Goal: Navigation & Orientation: Find specific page/section

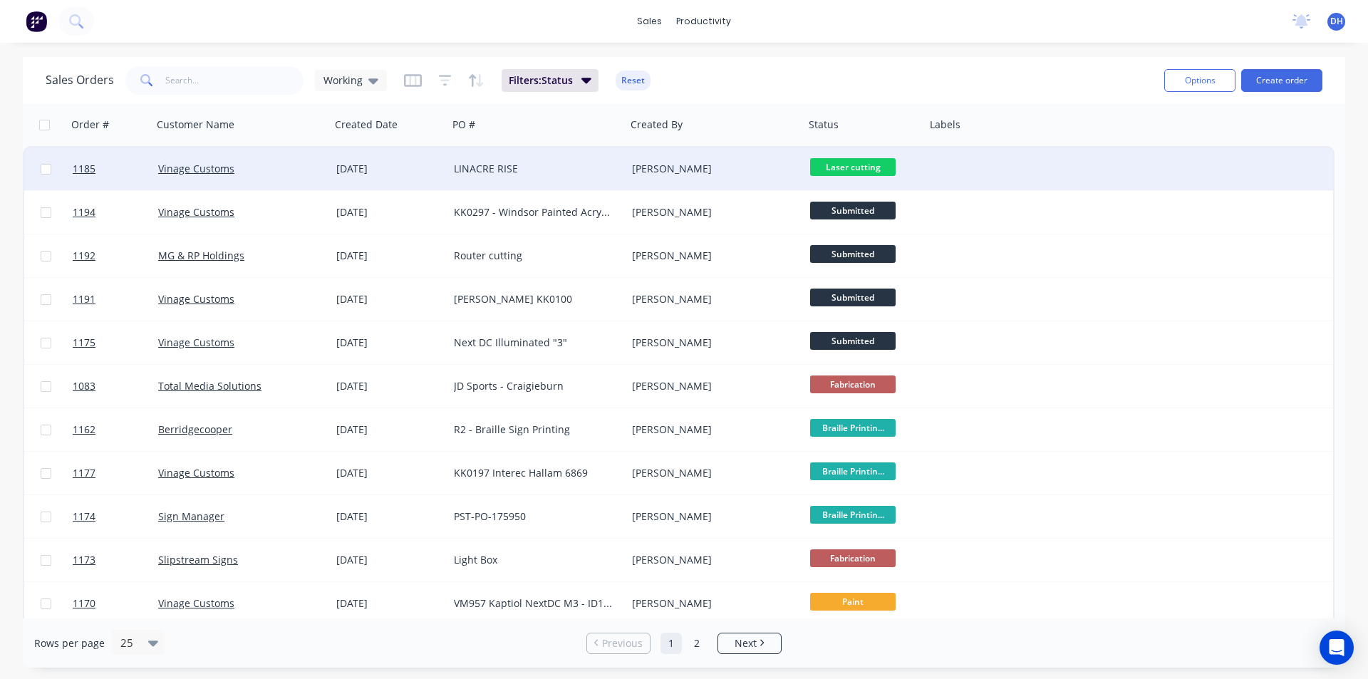
click at [514, 175] on div "LINACRE RISE" at bounding box center [533, 169] width 158 height 14
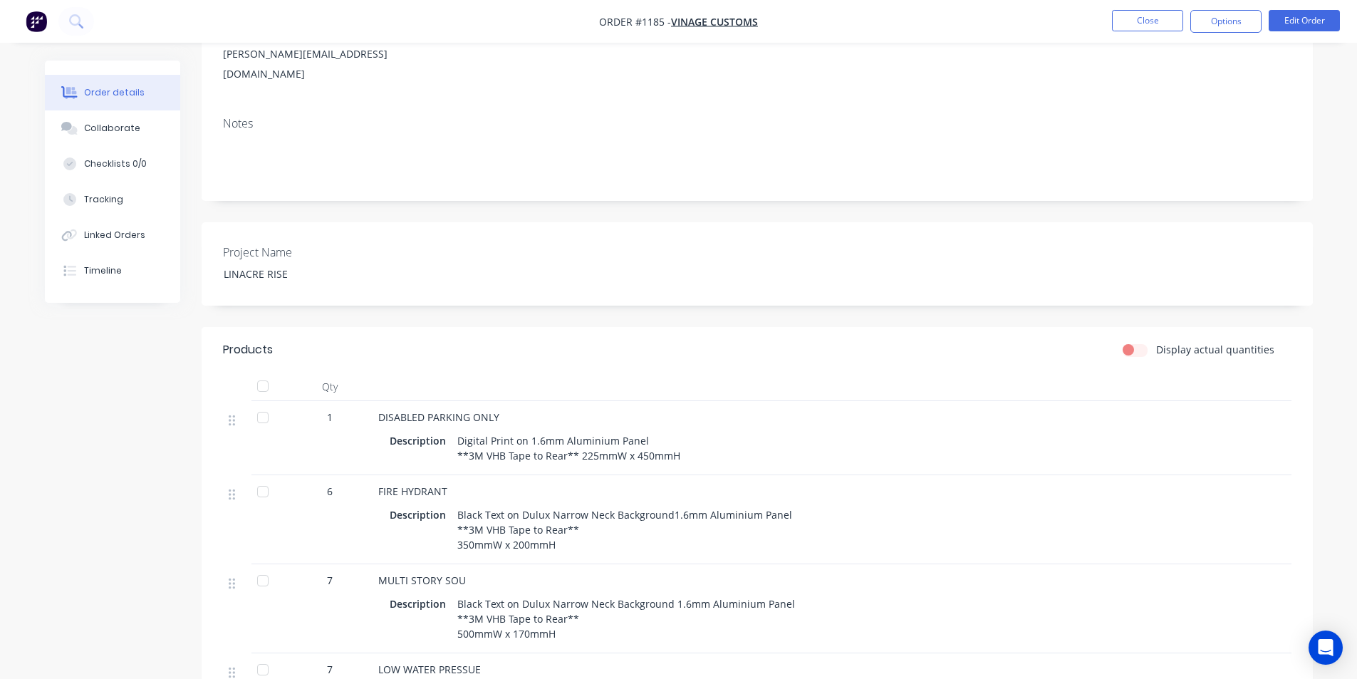
scroll to position [427, 0]
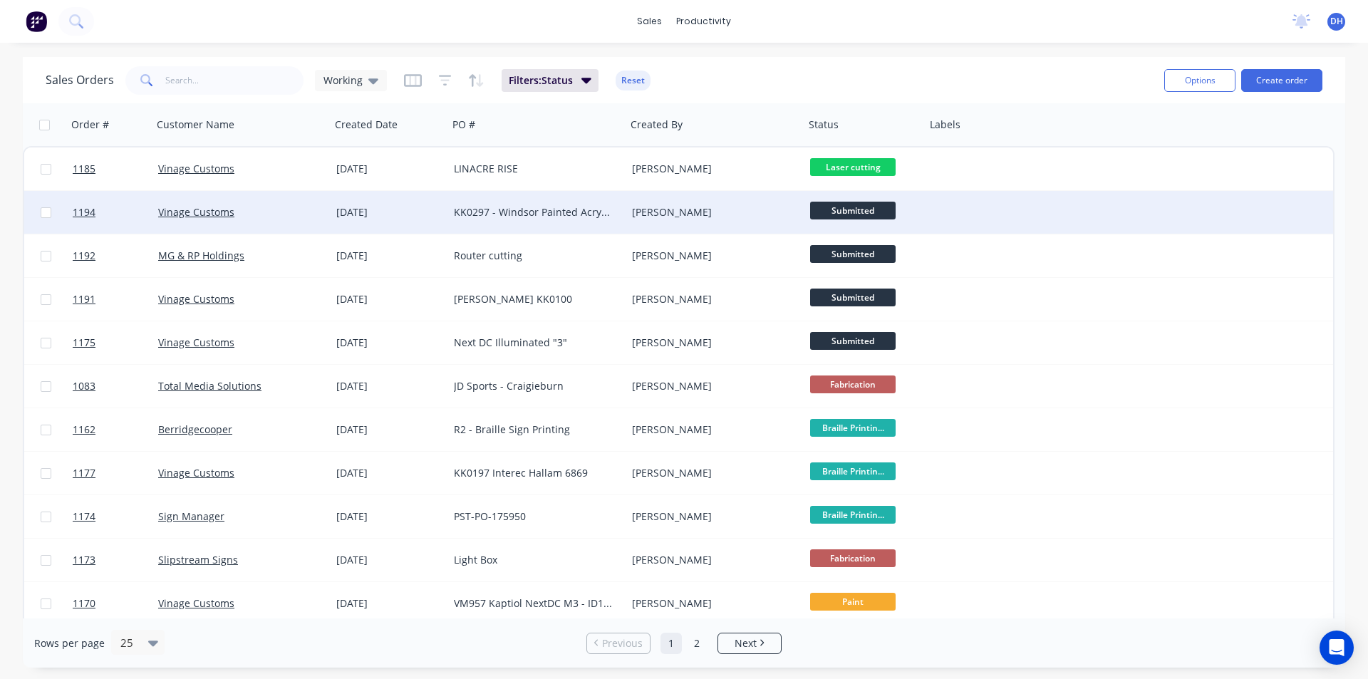
click at [483, 213] on div "KK0297 - Windsor Painted Acrylic ** Extra quantities" at bounding box center [533, 212] width 158 height 14
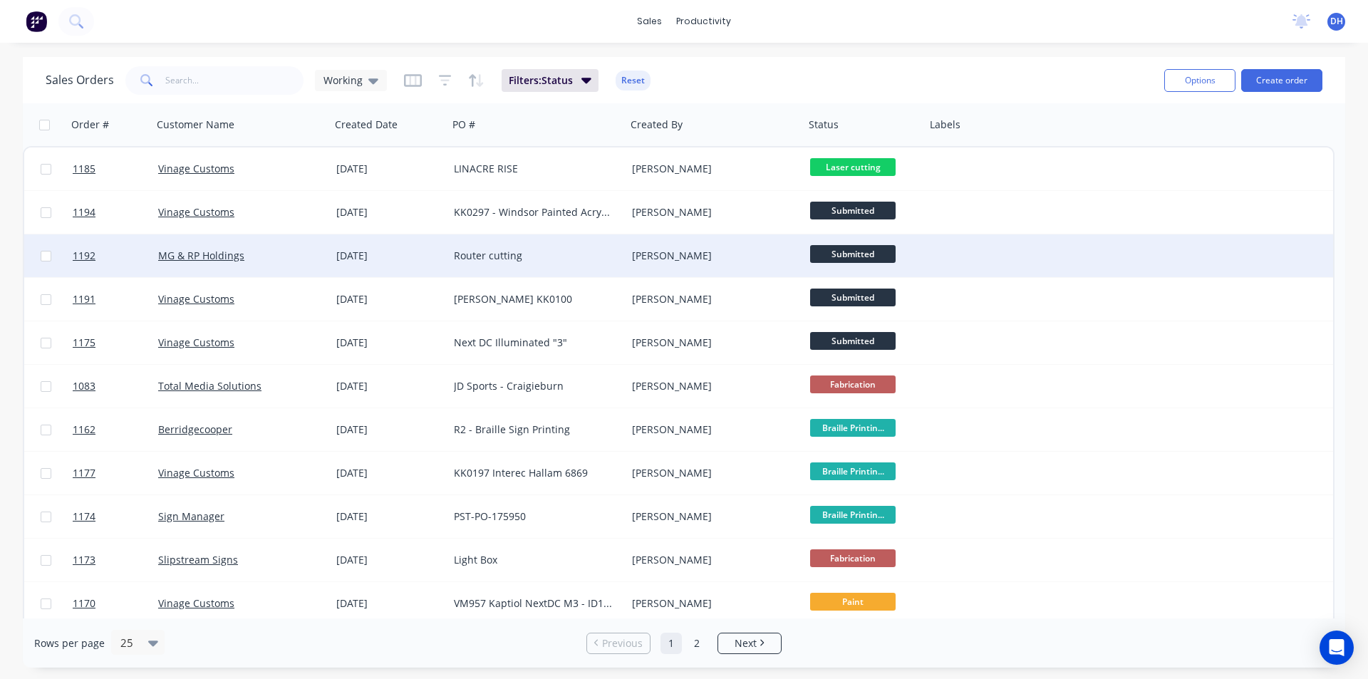
click at [571, 266] on div "Router cutting" at bounding box center [537, 255] width 178 height 43
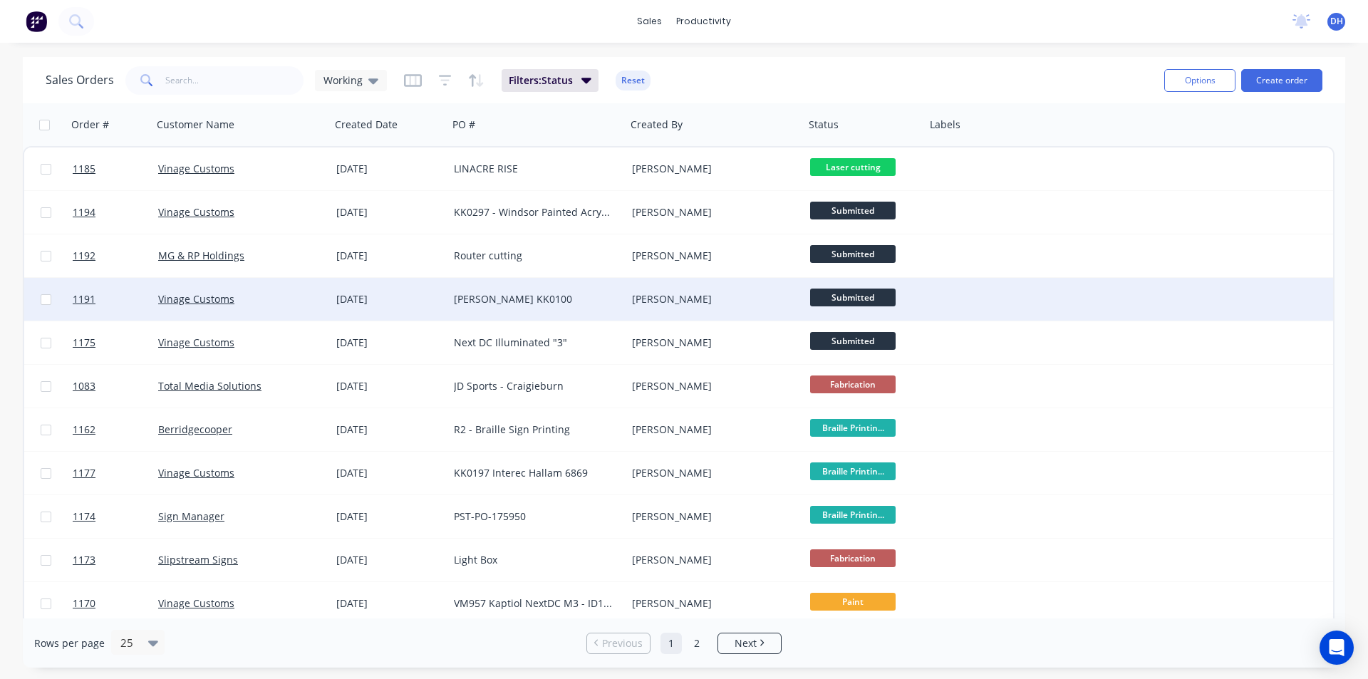
click at [578, 310] on div "[PERSON_NAME] KK0100" at bounding box center [537, 299] width 178 height 43
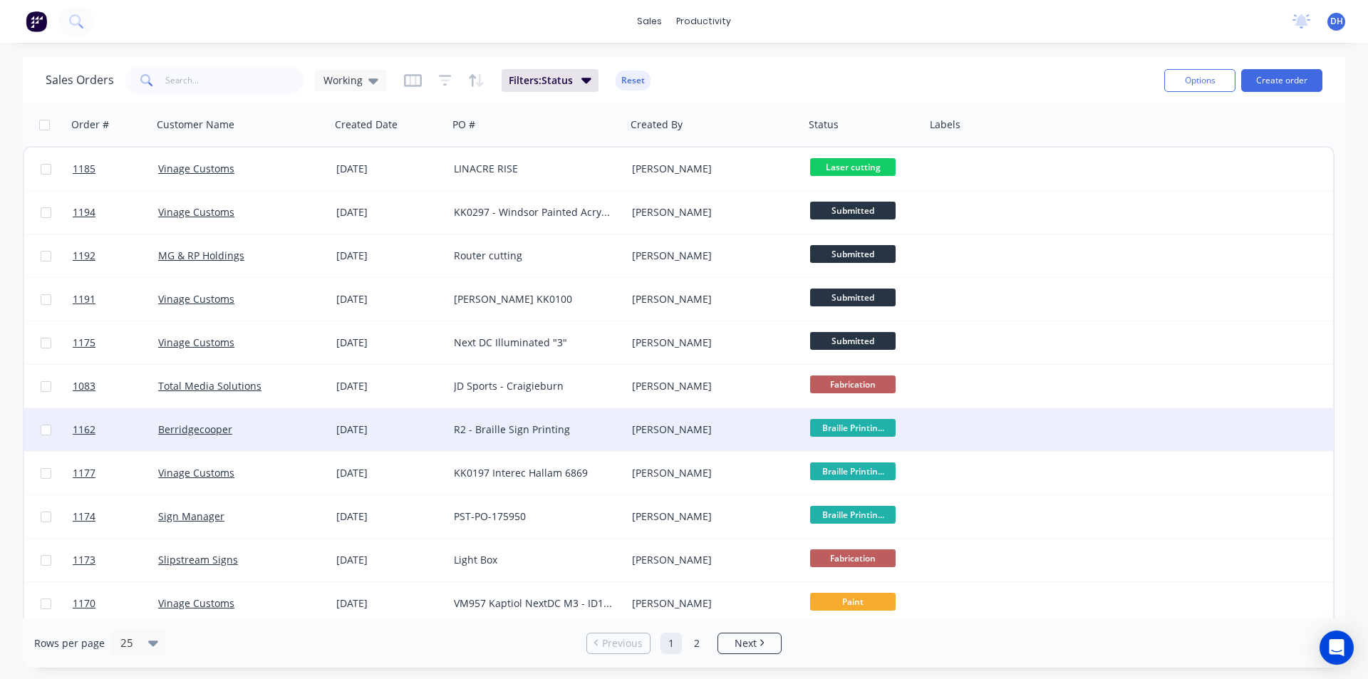
click at [527, 421] on div "R2 - Braille Sign Printing" at bounding box center [537, 429] width 178 height 43
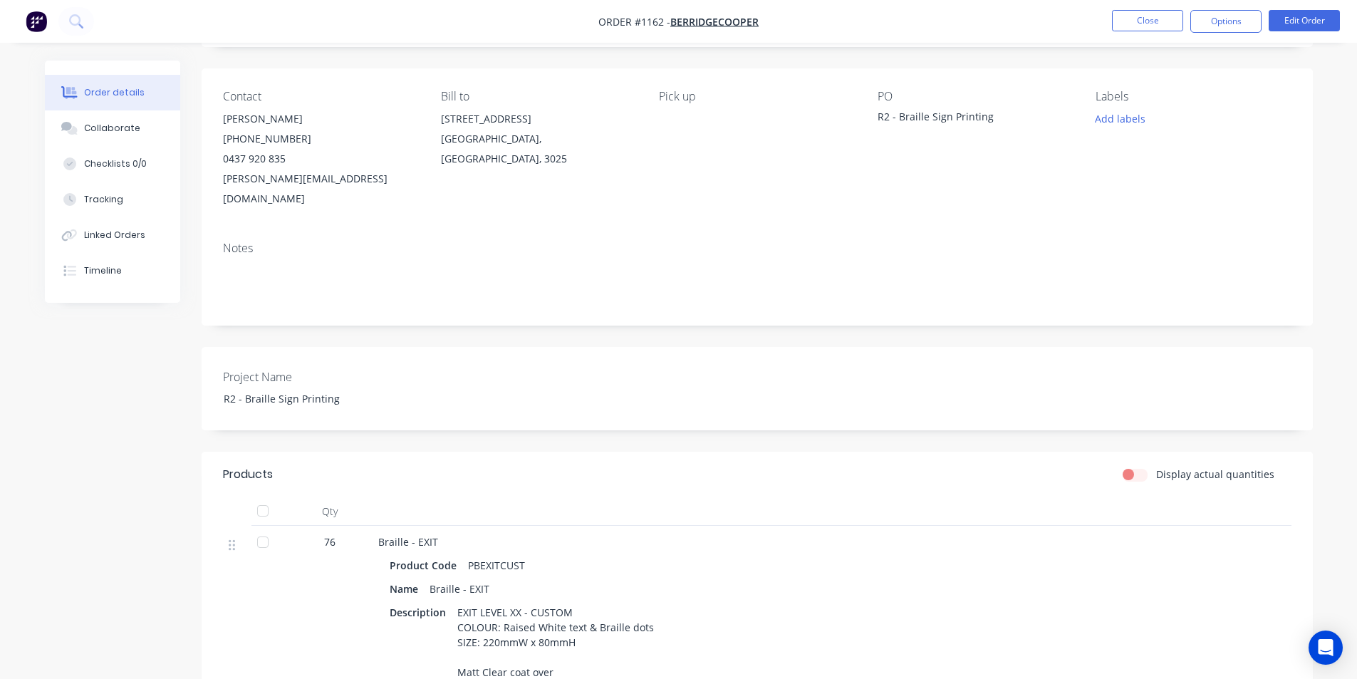
scroll to position [356, 0]
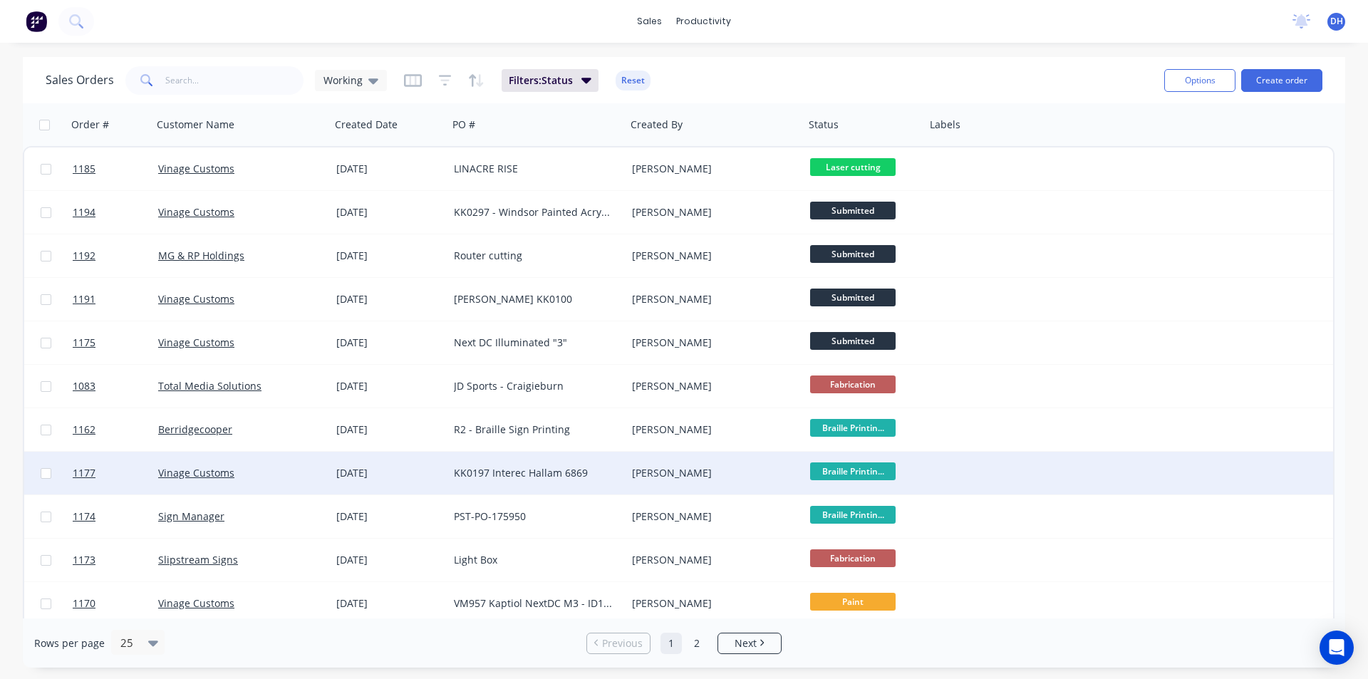
click at [677, 464] on div "[PERSON_NAME]" at bounding box center [715, 473] width 178 height 43
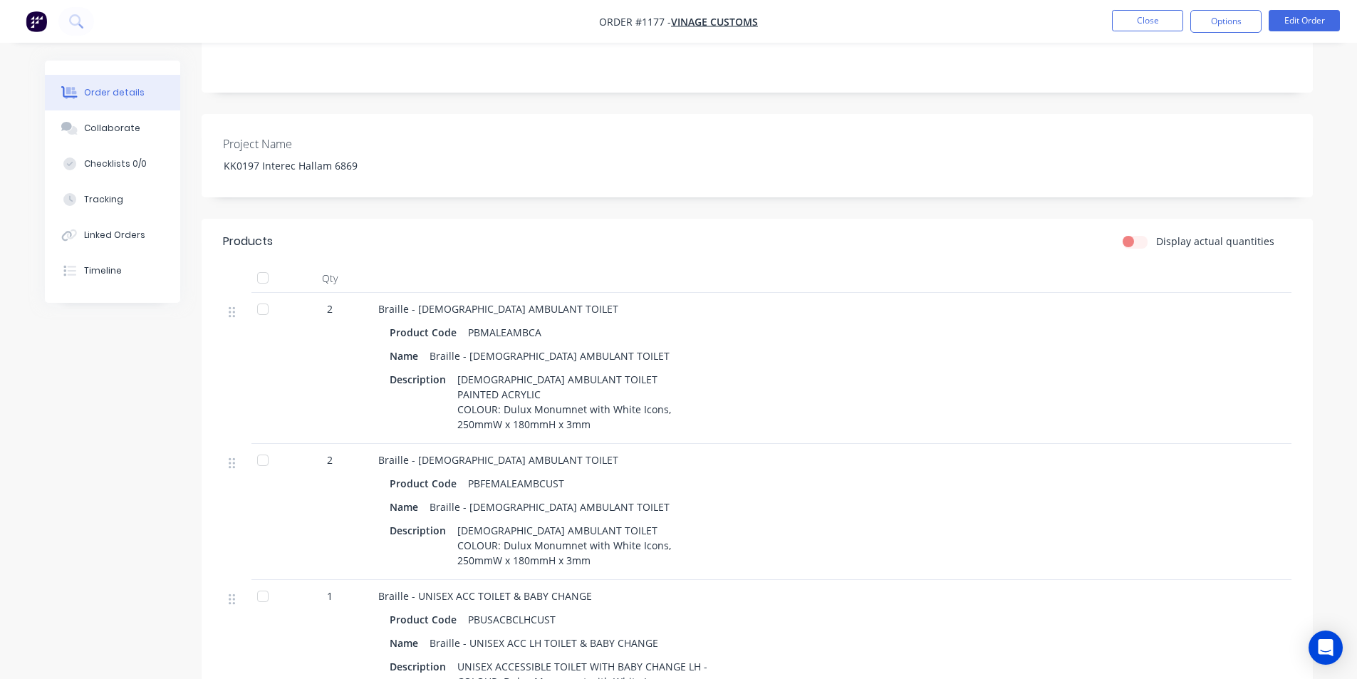
scroll to position [285, 0]
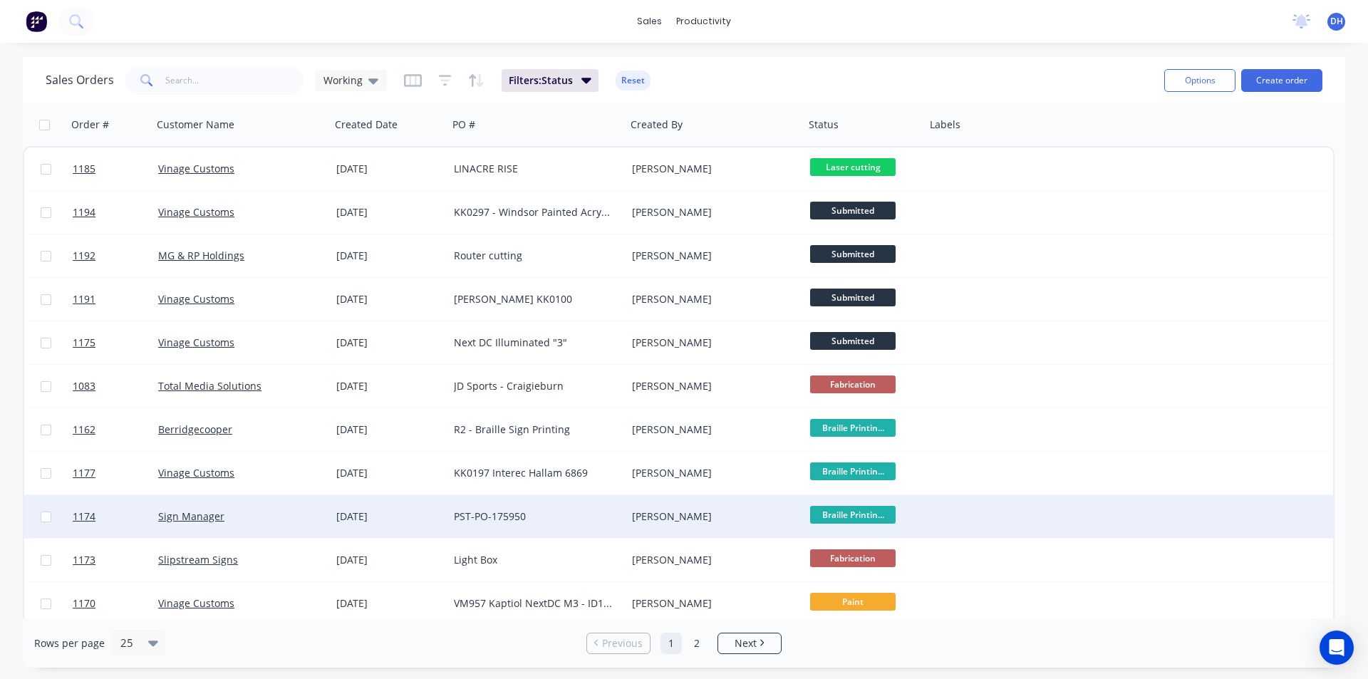
click at [583, 511] on div "PST-PO-175950" at bounding box center [533, 516] width 158 height 14
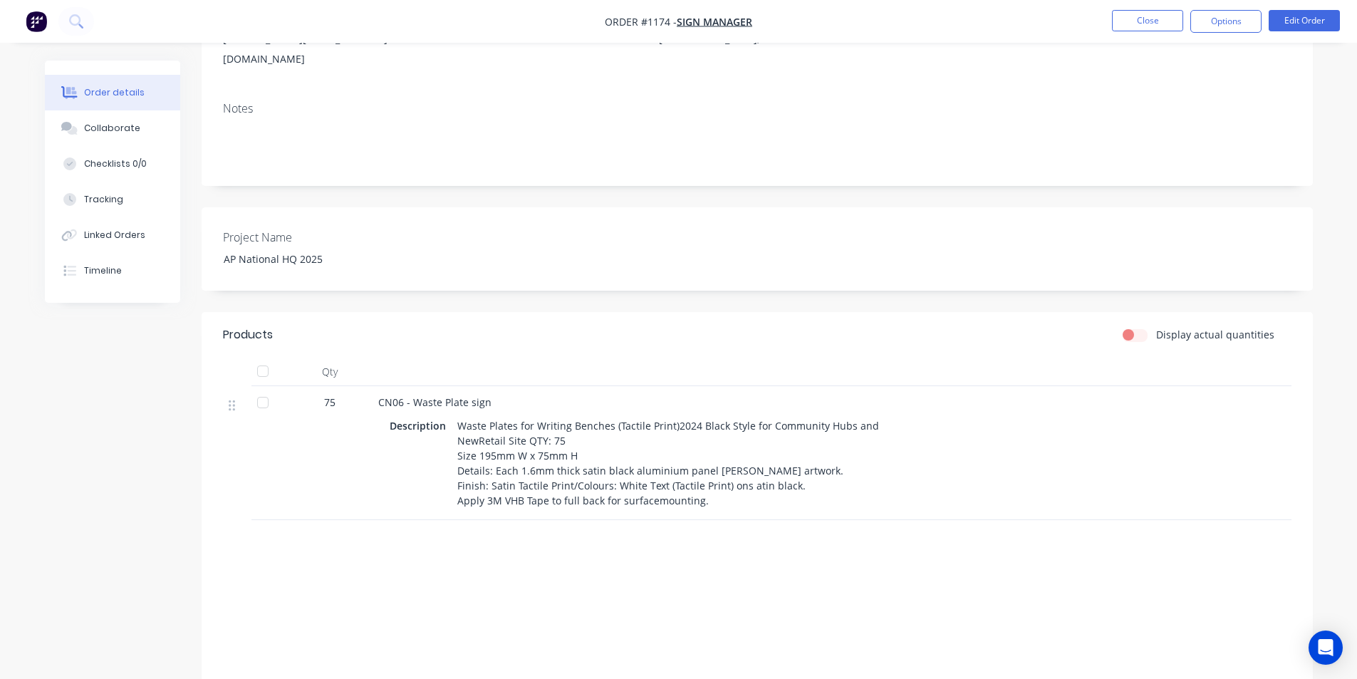
scroll to position [285, 0]
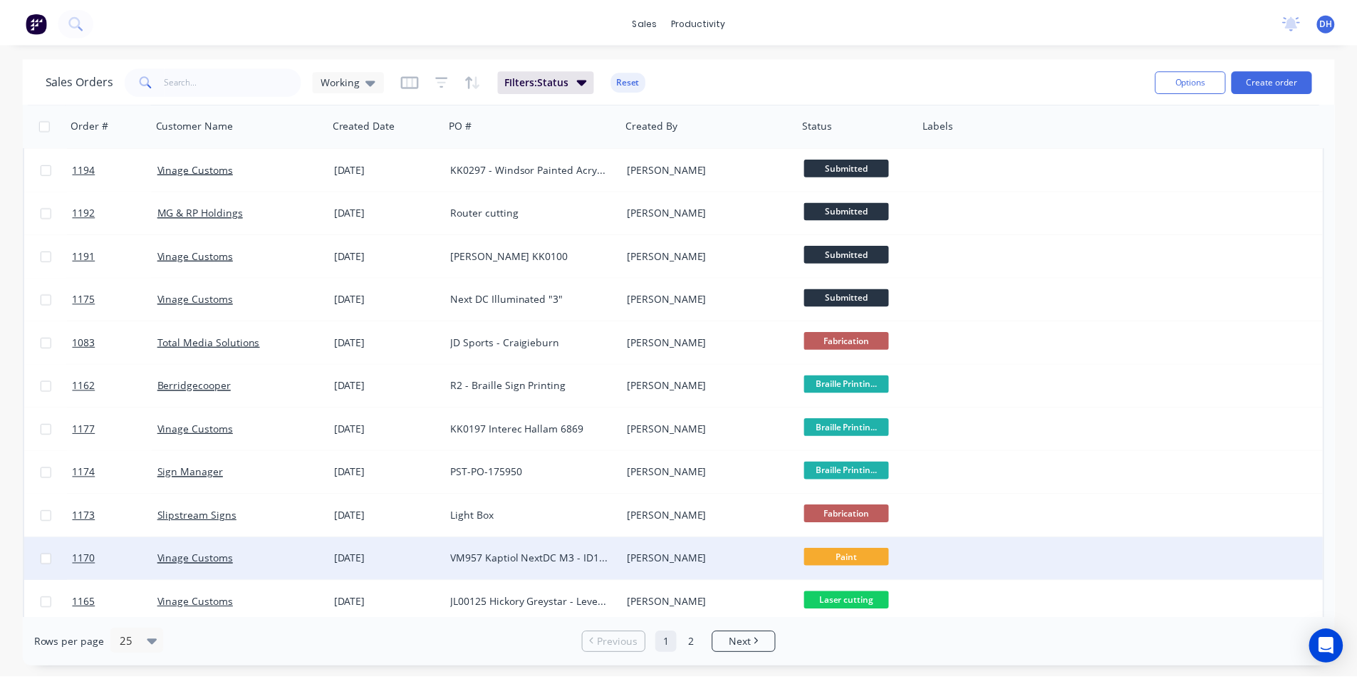
scroll to position [214, 0]
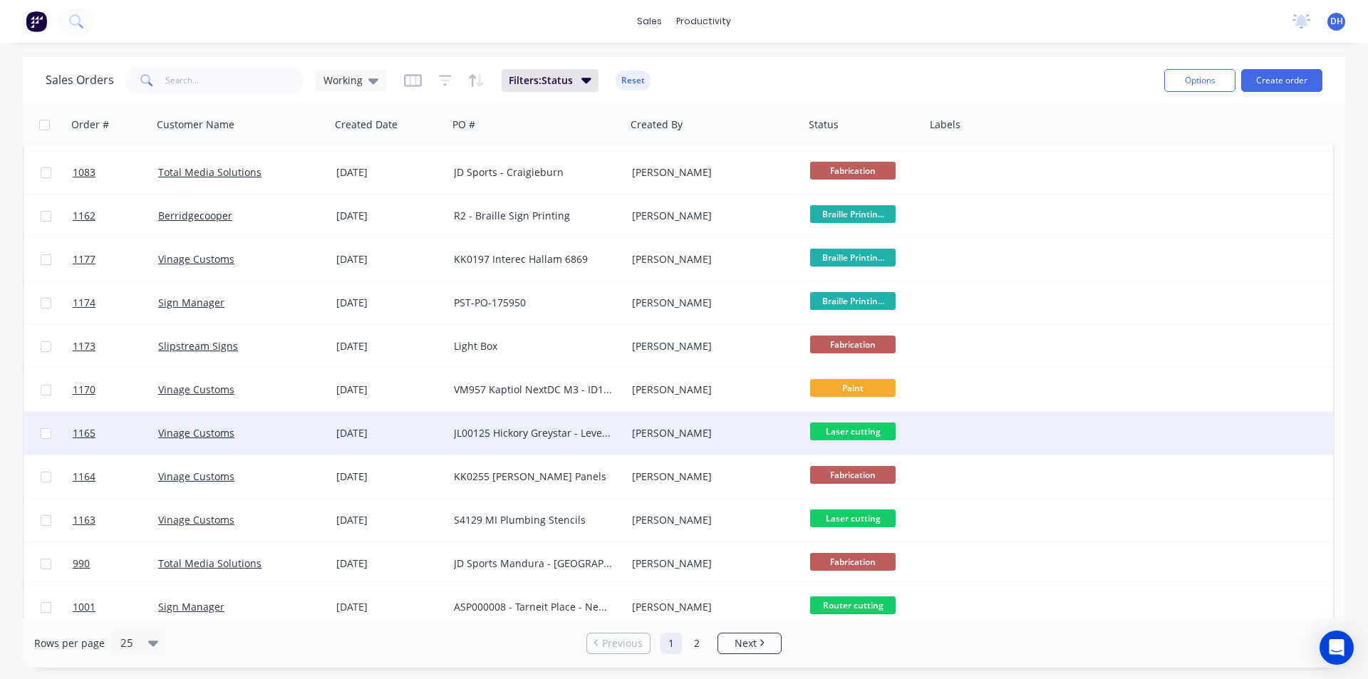
click at [554, 440] on div "JL00125 Hickory Greystar - Level Directory" at bounding box center [537, 433] width 178 height 43
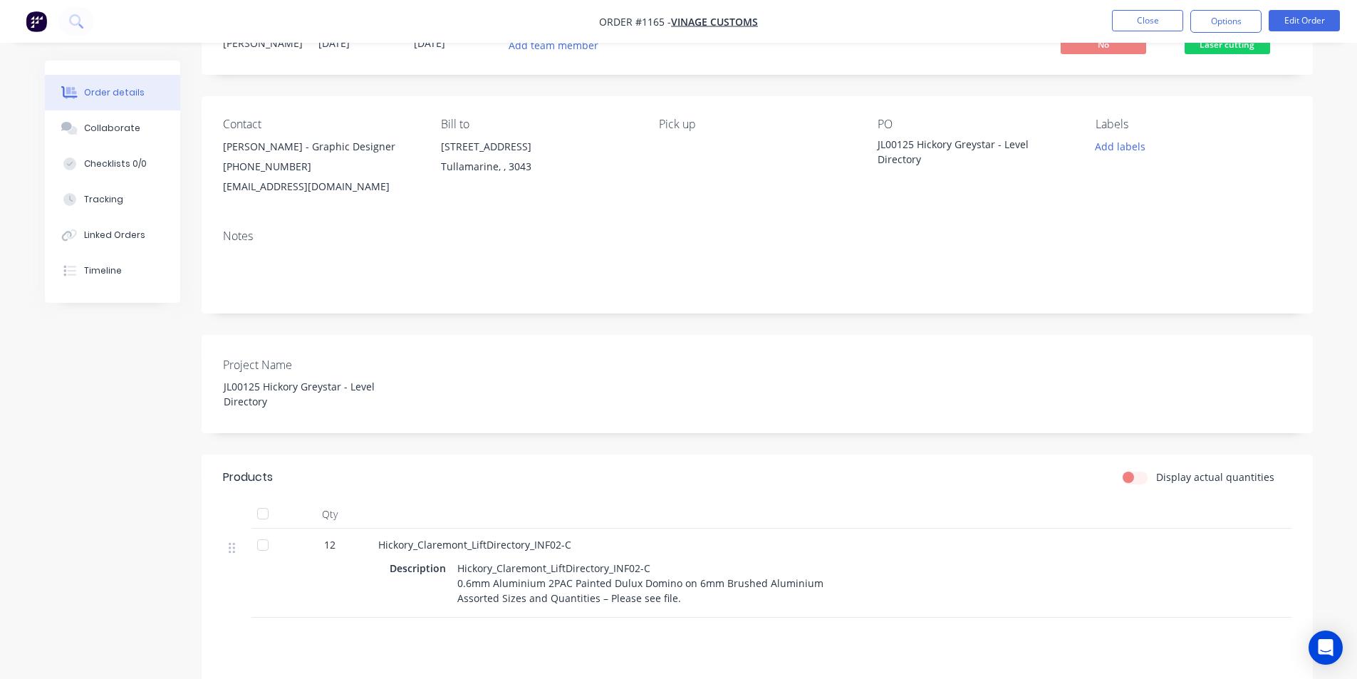
scroll to position [142, 0]
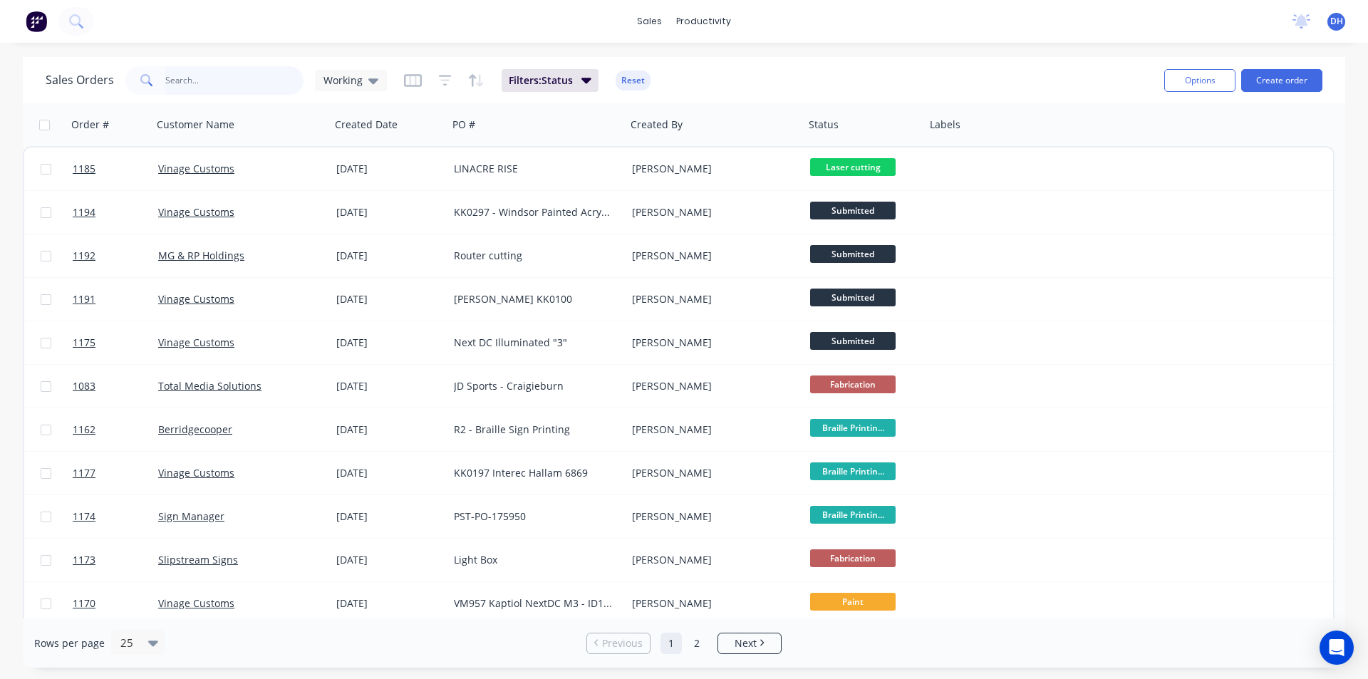
click at [272, 88] on input "text" at bounding box center [234, 80] width 139 height 28
type input "vinage"
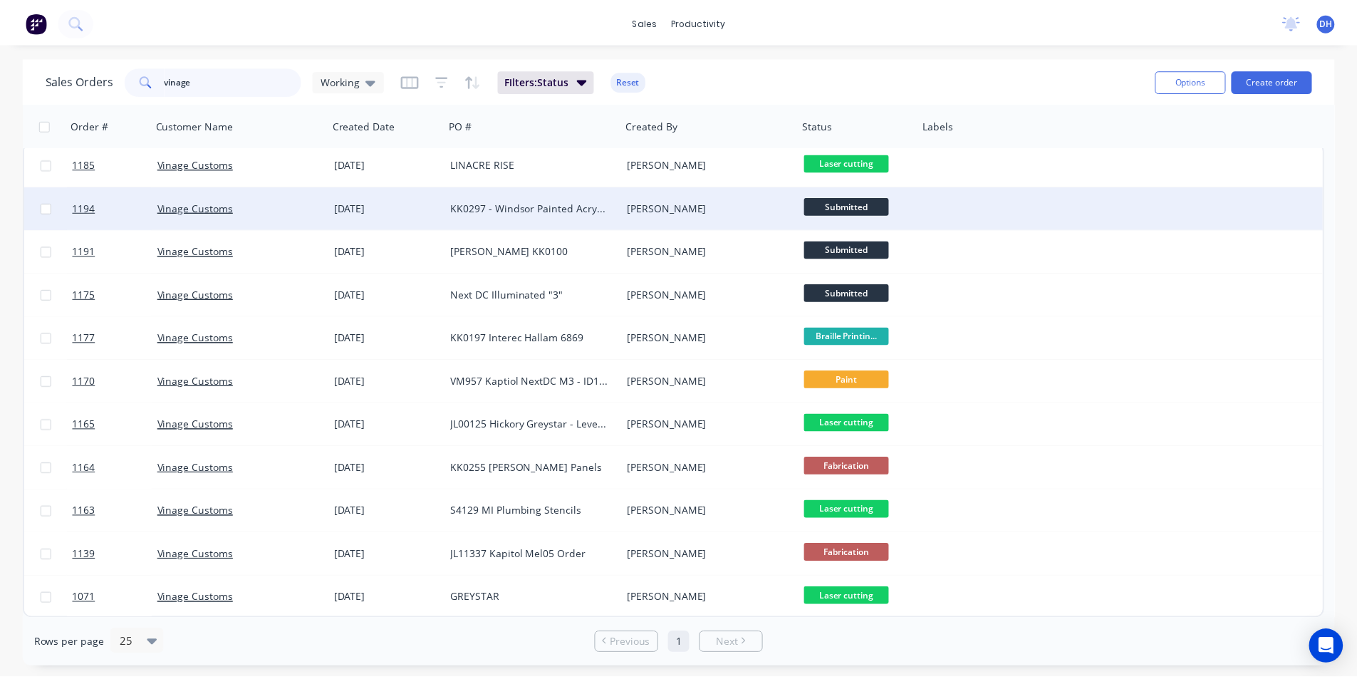
scroll to position [6, 0]
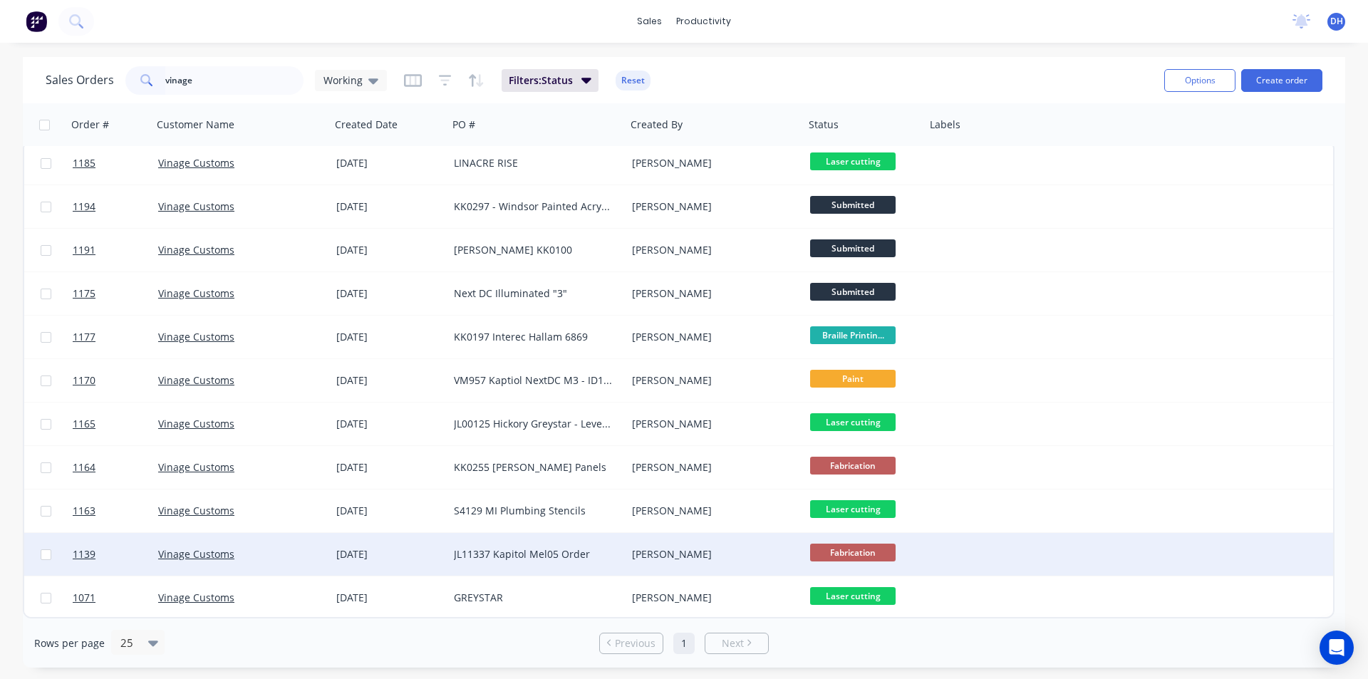
click at [390, 546] on div "[DATE]" at bounding box center [390, 554] width 118 height 43
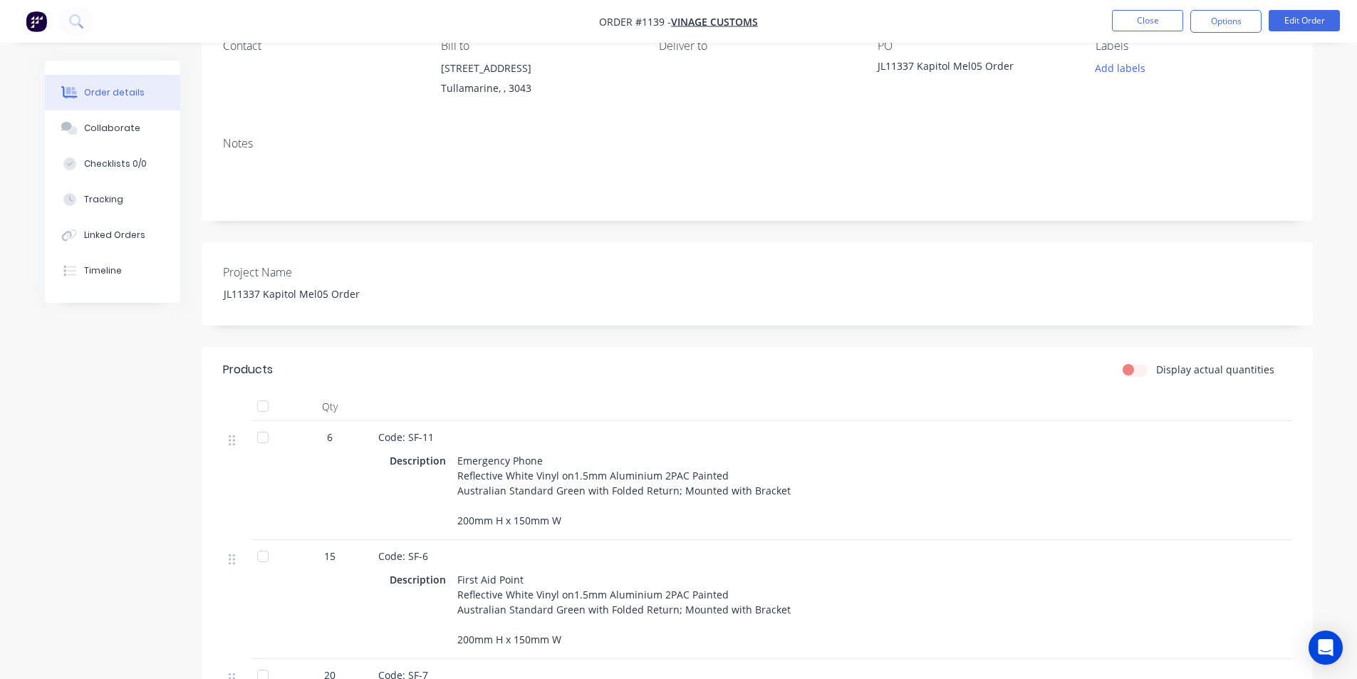
scroll to position [356, 0]
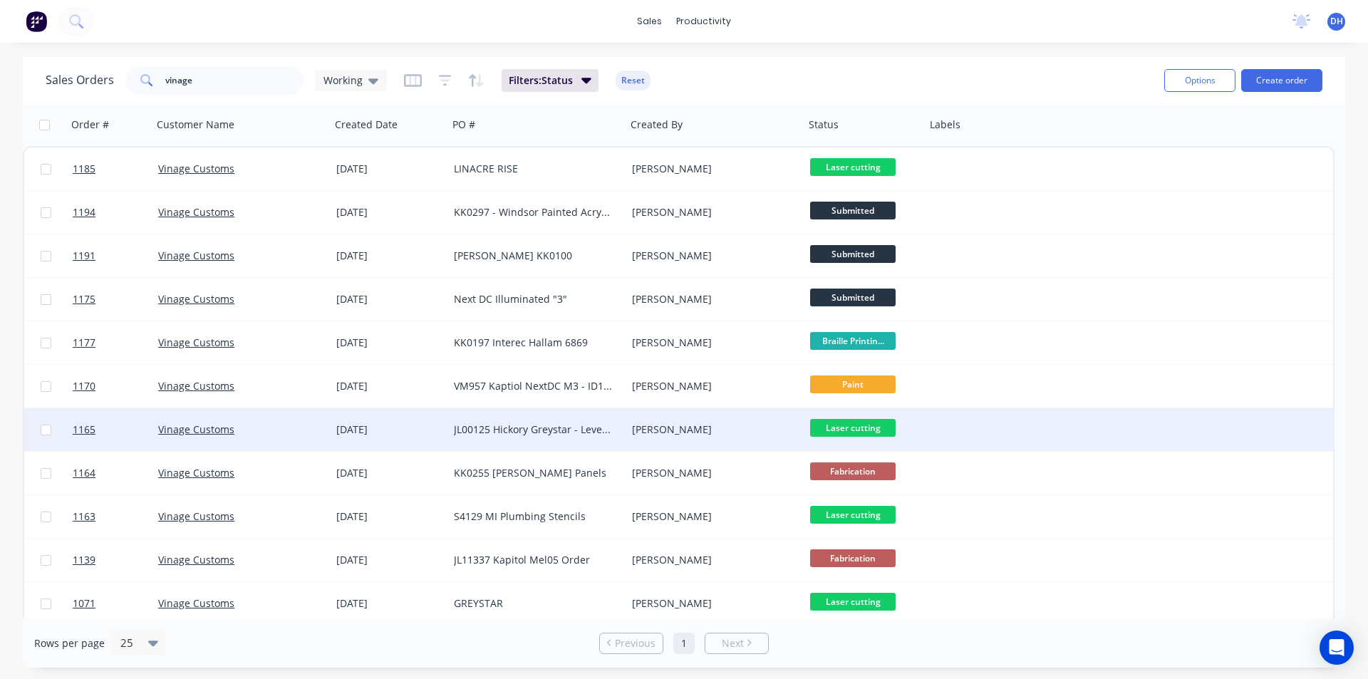
click at [561, 432] on div "JL00125 Hickory Greystar - Level Directory" at bounding box center [533, 429] width 158 height 14
